Goal: Information Seeking & Learning: Understand process/instructions

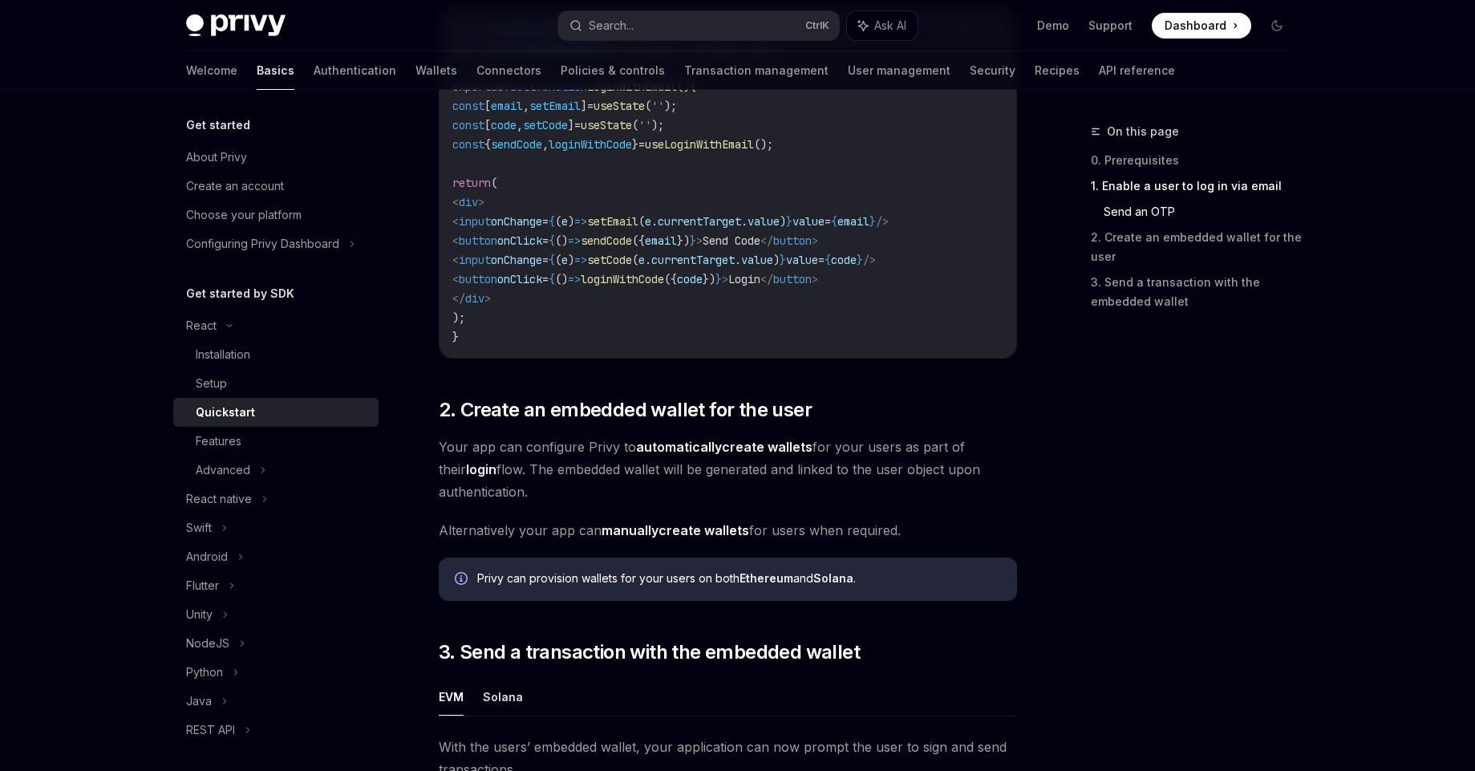
scroll to position [866, 0]
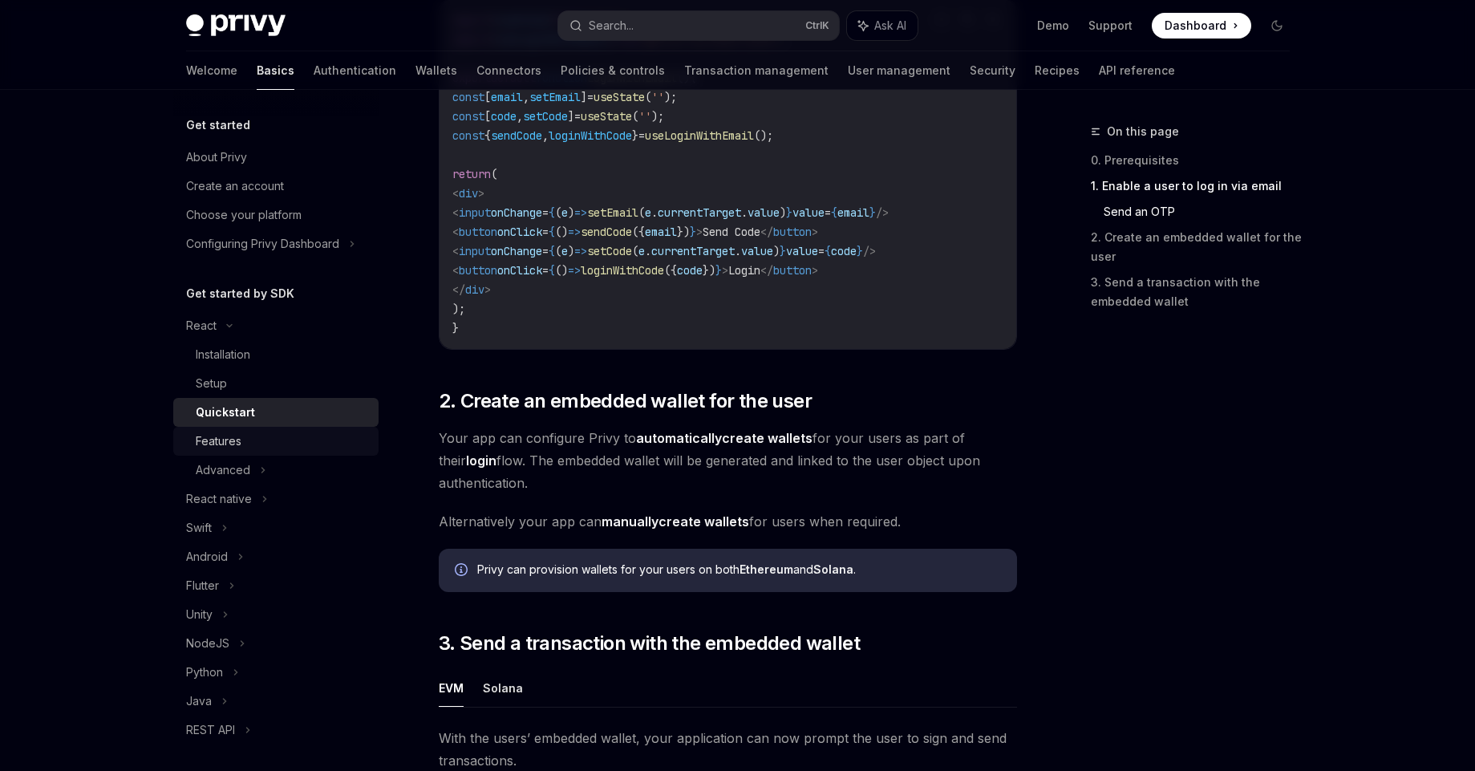
click at [277, 436] on div "Features" at bounding box center [282, 440] width 173 height 19
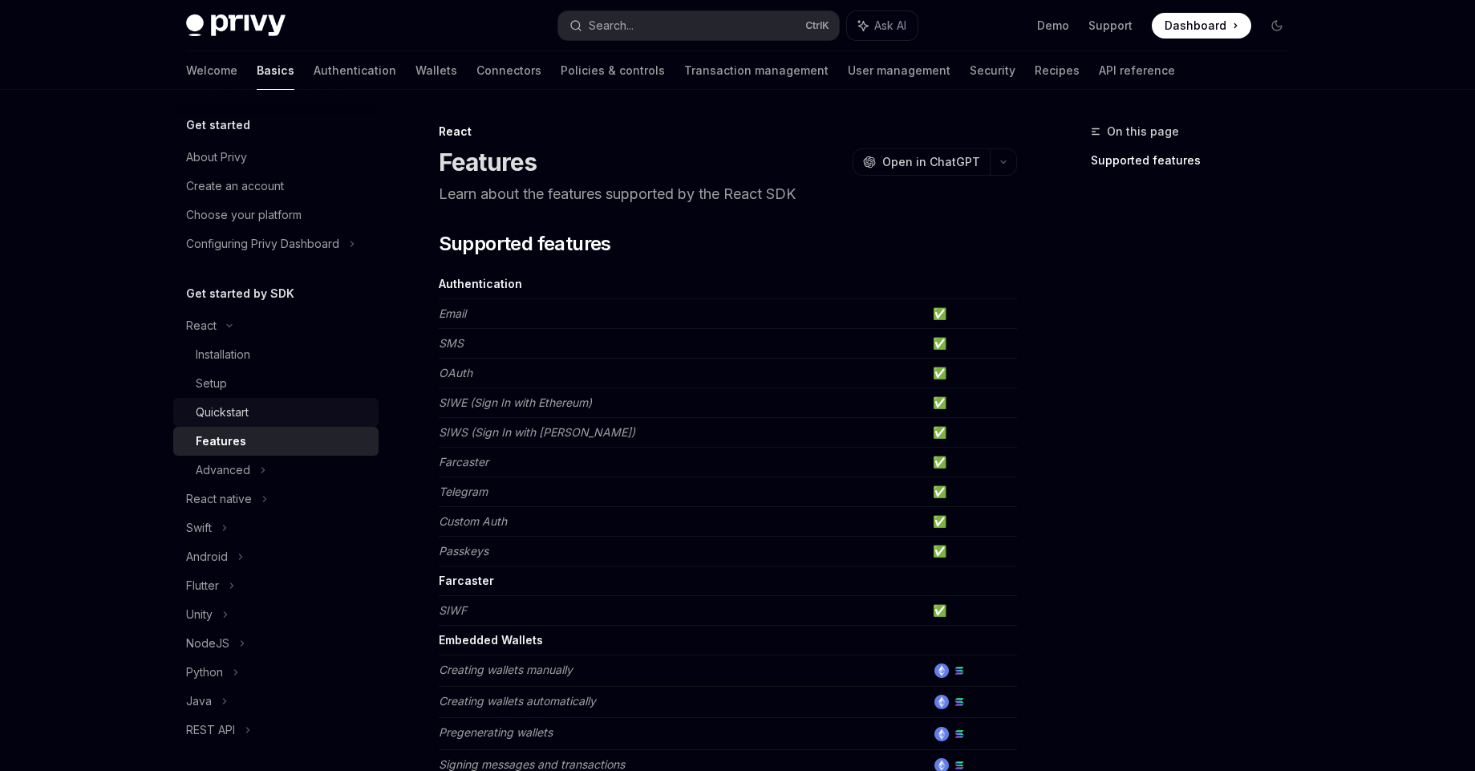
drag, startPoint x: 285, startPoint y: 416, endPoint x: 332, endPoint y: 424, distance: 48.0
click at [286, 416] on div "Quickstart" at bounding box center [282, 412] width 173 height 19
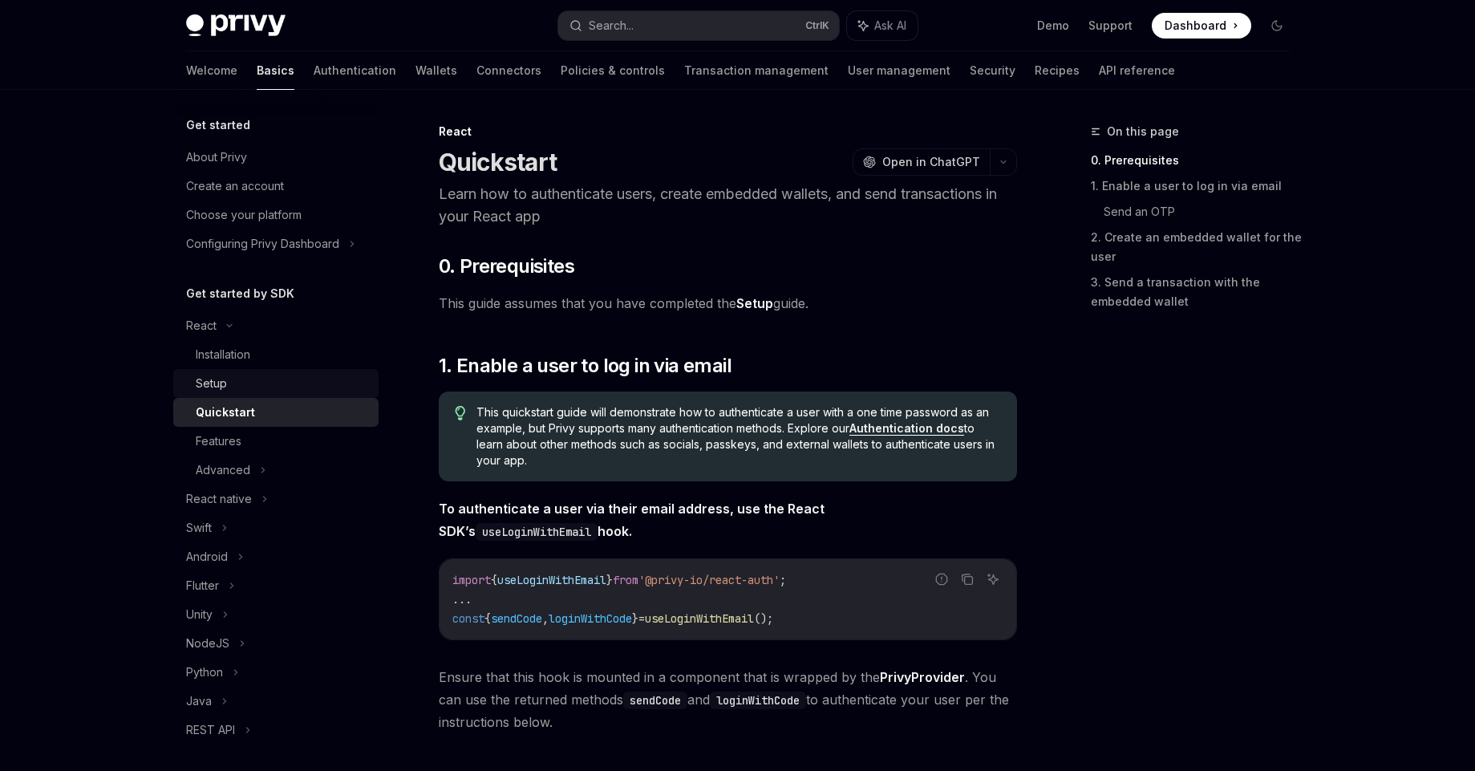
click at [309, 380] on div "Setup" at bounding box center [282, 383] width 173 height 19
type textarea "*"
